Goal: Find specific page/section: Find specific page/section

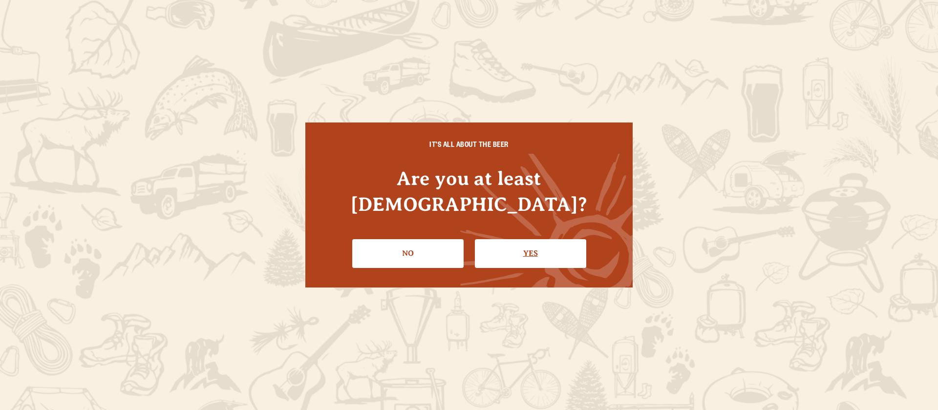
click at [506, 239] on link "Yes" at bounding box center [530, 253] width 111 height 28
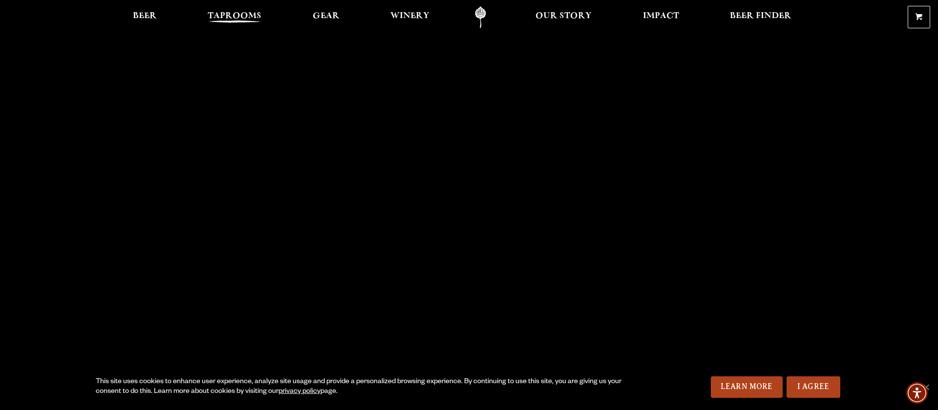
click at [230, 12] on span "Taprooms" at bounding box center [235, 16] width 54 height 8
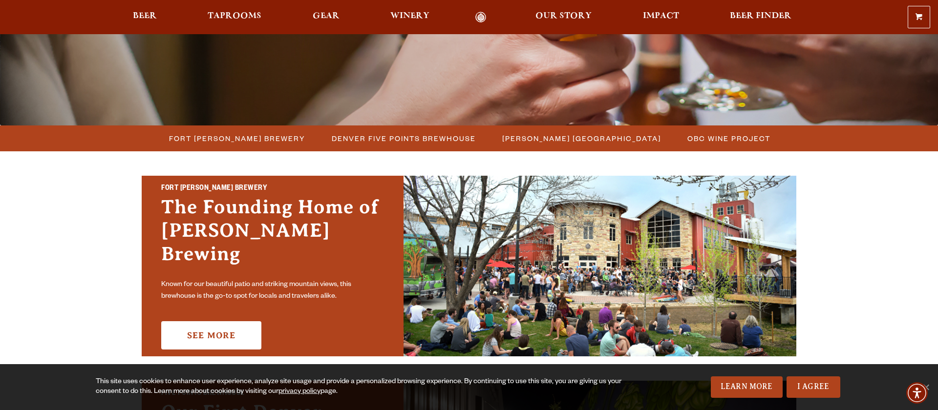
scroll to position [191, 0]
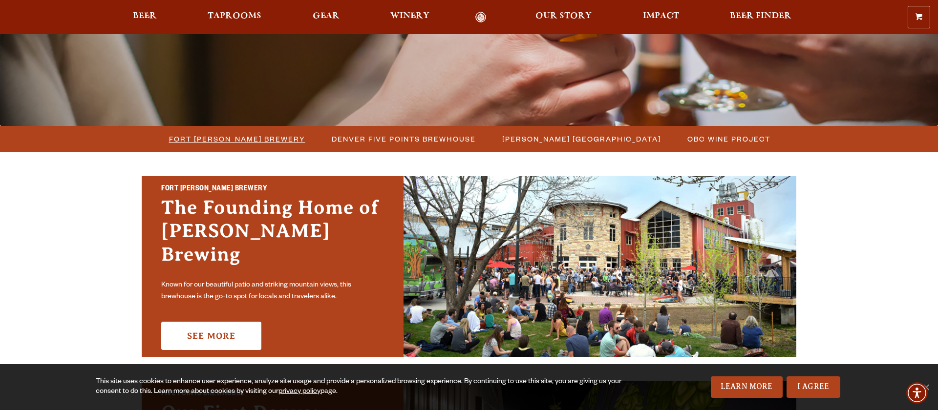
click at [241, 140] on span "Fort [PERSON_NAME] Brewery" at bounding box center [237, 139] width 136 height 14
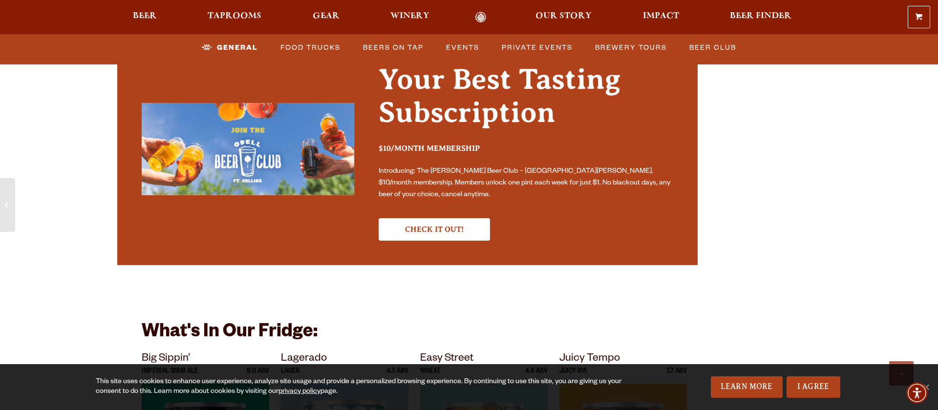
scroll to position [3402, 0]
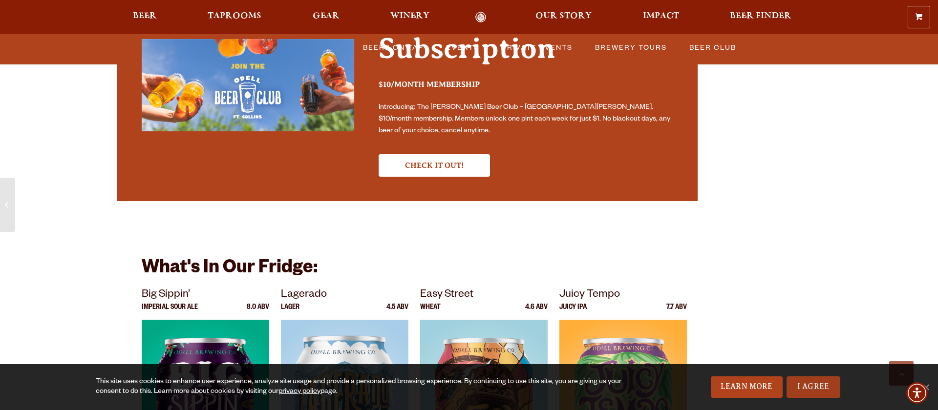
click at [826, 392] on link "I Agree" at bounding box center [813, 387] width 54 height 21
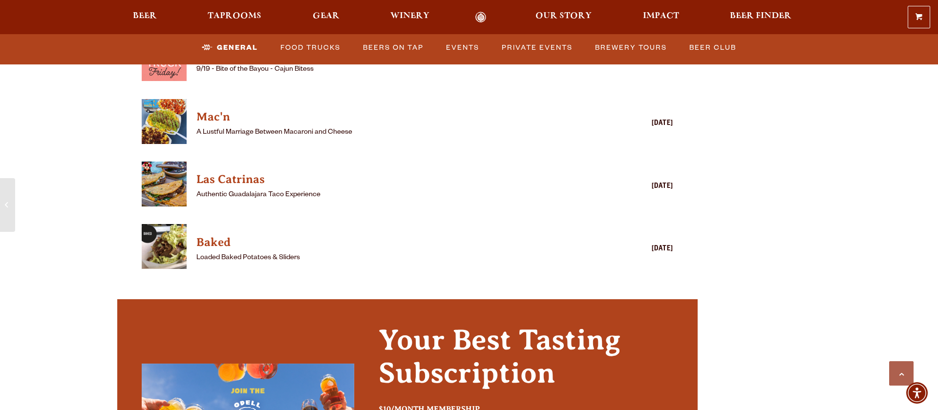
scroll to position [3031, 0]
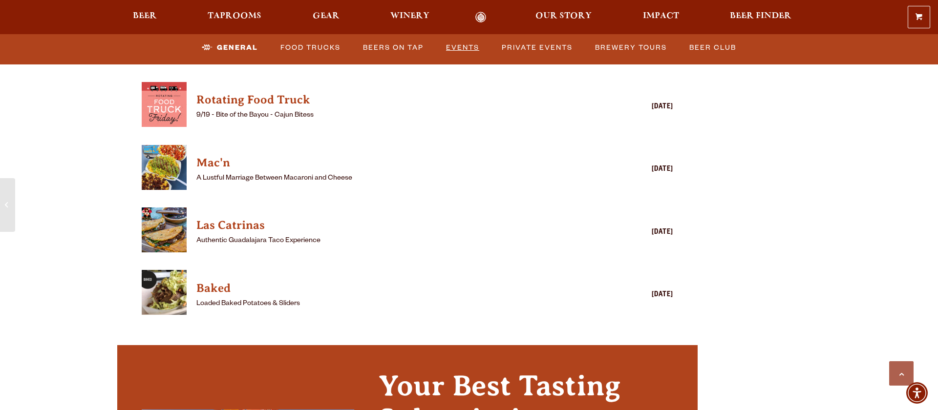
click at [461, 48] on link "Events" at bounding box center [462, 48] width 41 height 22
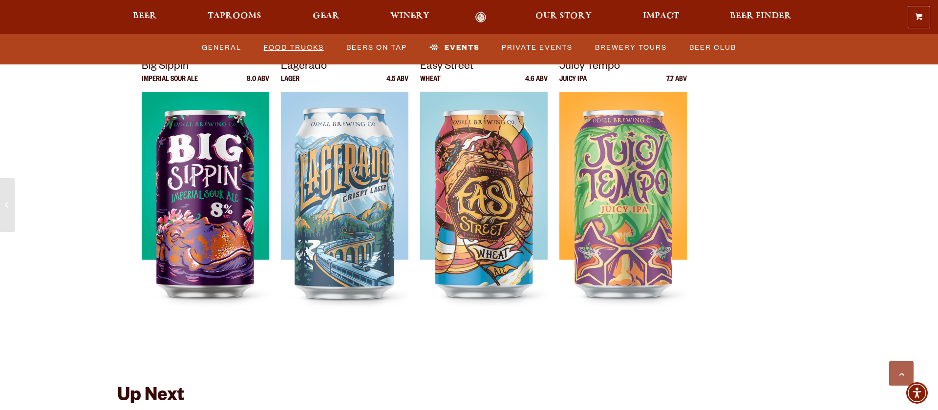
scroll to position [3613, 0]
